Goal: Navigation & Orientation: Go to known website

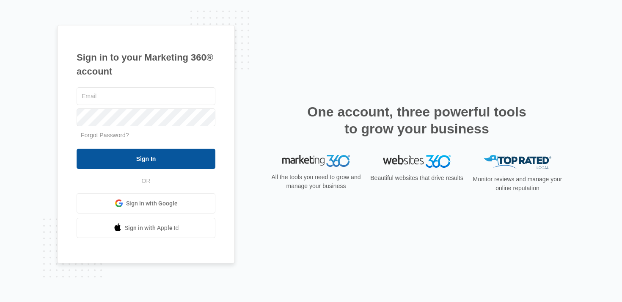
type input "[PERSON_NAME][EMAIL_ADDRESS][PERSON_NAME][DOMAIN_NAME]"
click at [178, 156] on input "Sign In" at bounding box center [146, 159] width 139 height 20
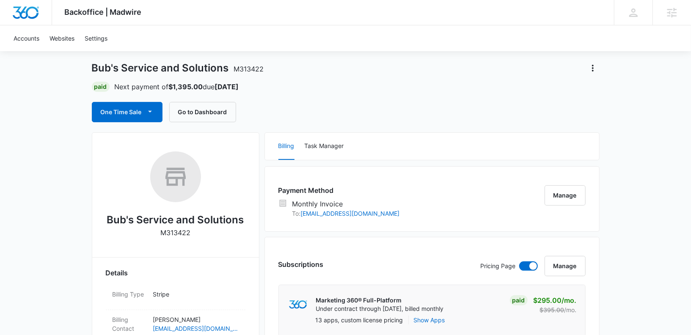
scroll to position [27, 0]
